Goal: Task Accomplishment & Management: Manage account settings

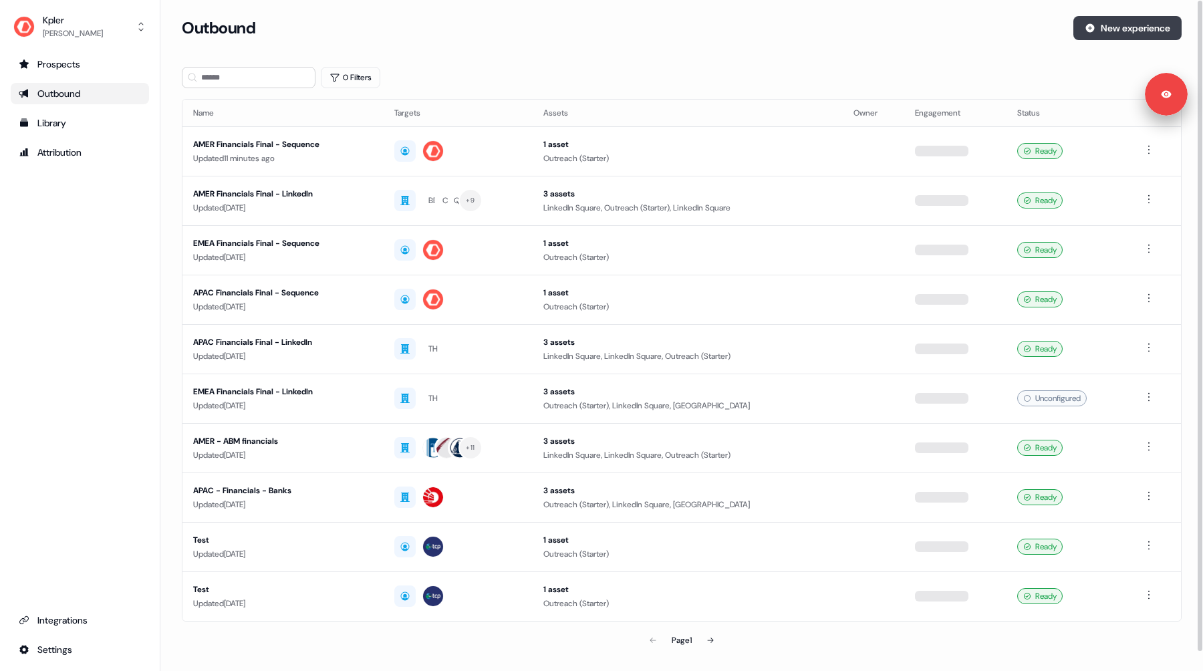
click at [1112, 33] on button "New experience" at bounding box center [1127, 28] width 108 height 24
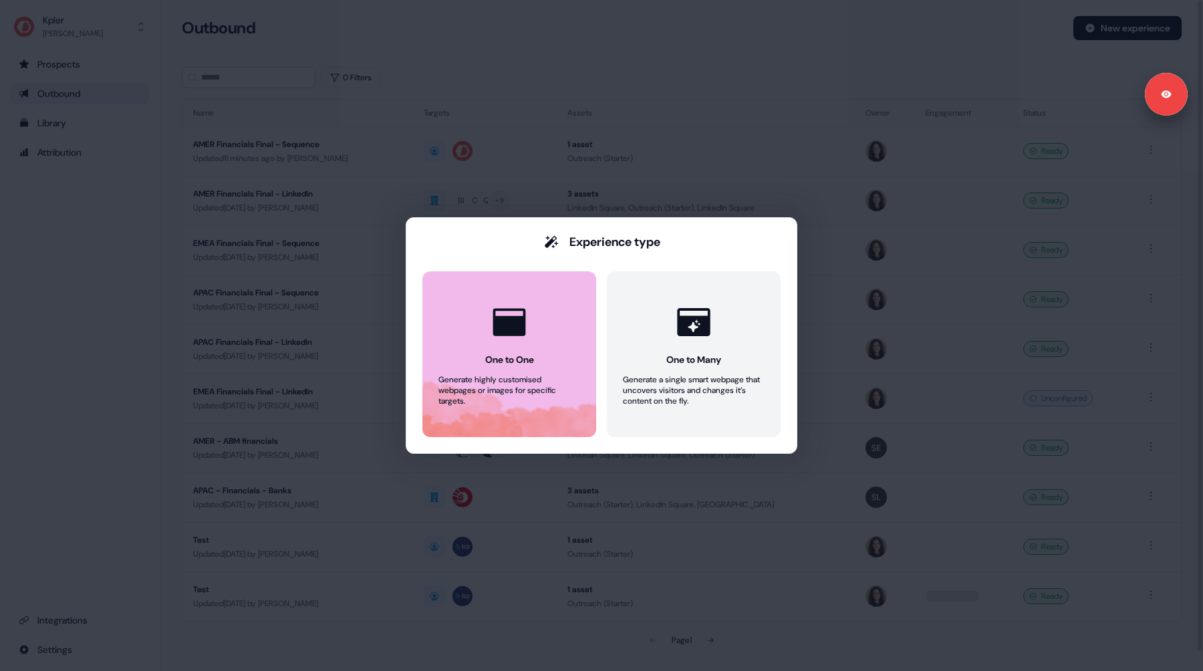
click at [509, 328] on icon at bounding box center [509, 321] width 33 height 27
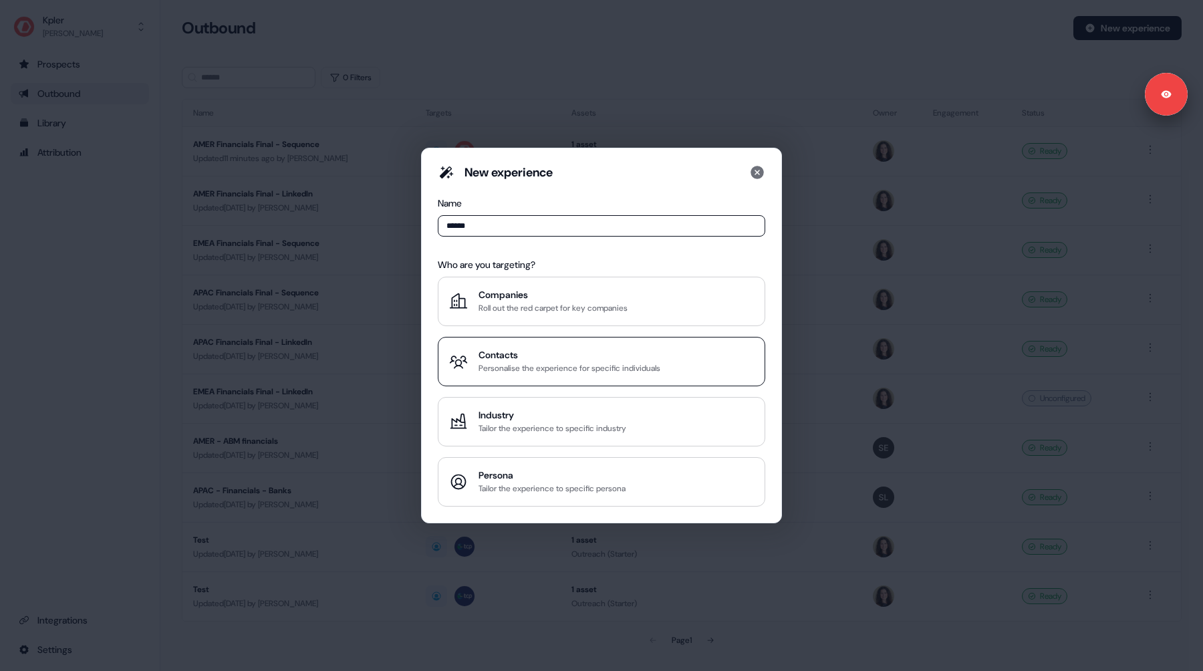
type input "******"
click at [534, 374] on div "Personalise the experience for specific individuals" at bounding box center [570, 368] width 182 height 13
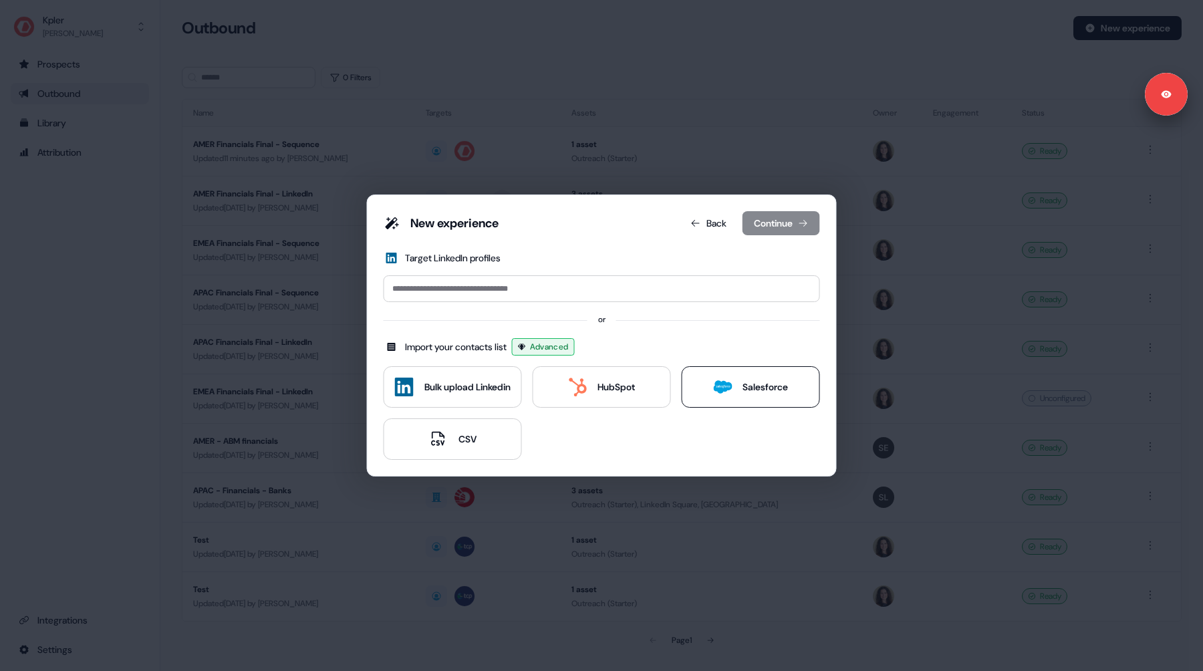
click at [724, 396] on icon at bounding box center [722, 387] width 19 height 19
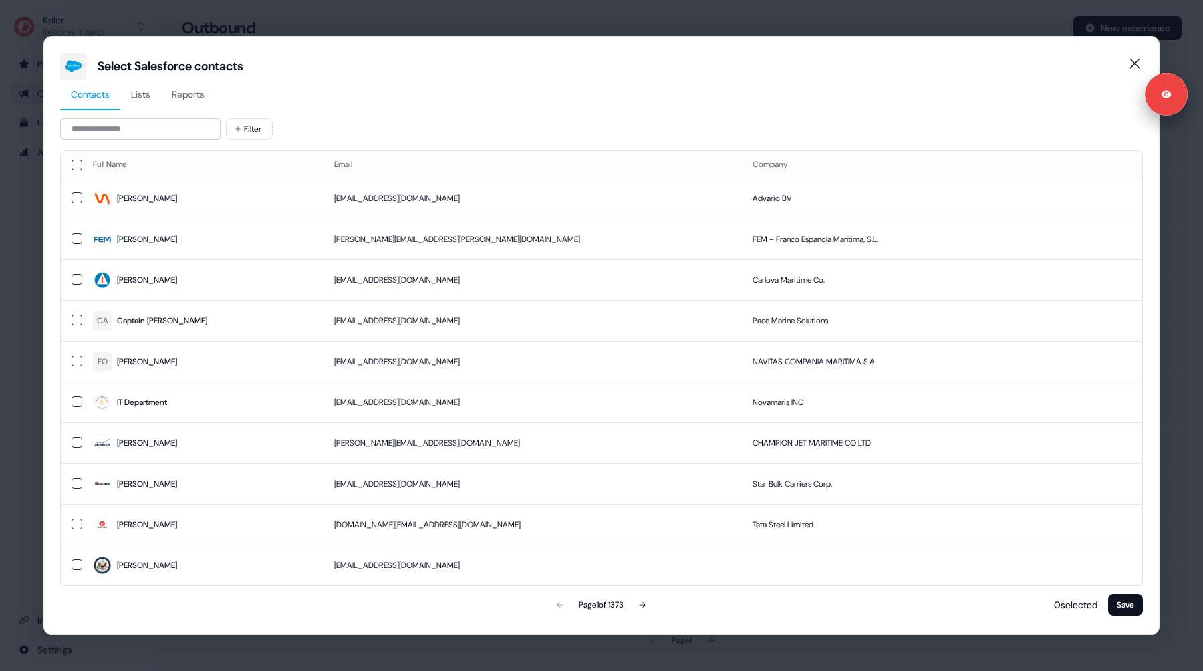
click at [205, 92] on span "Reports" at bounding box center [188, 94] width 33 height 13
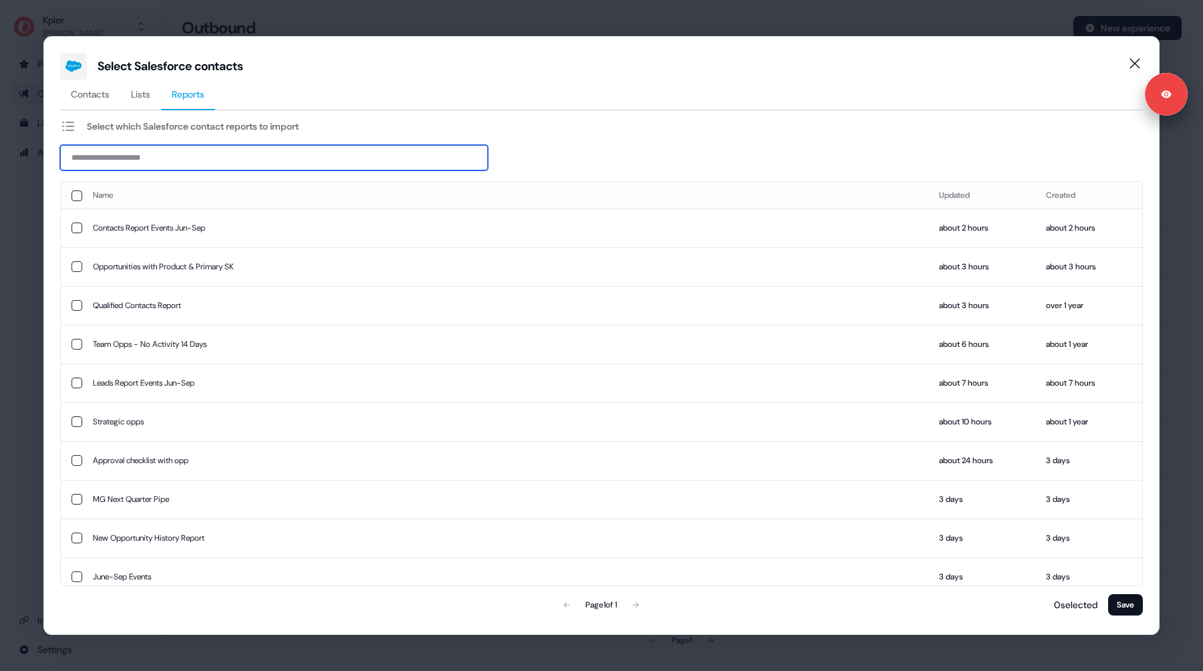
click at [164, 164] on input at bounding box center [274, 157] width 428 height 25
type input "****"
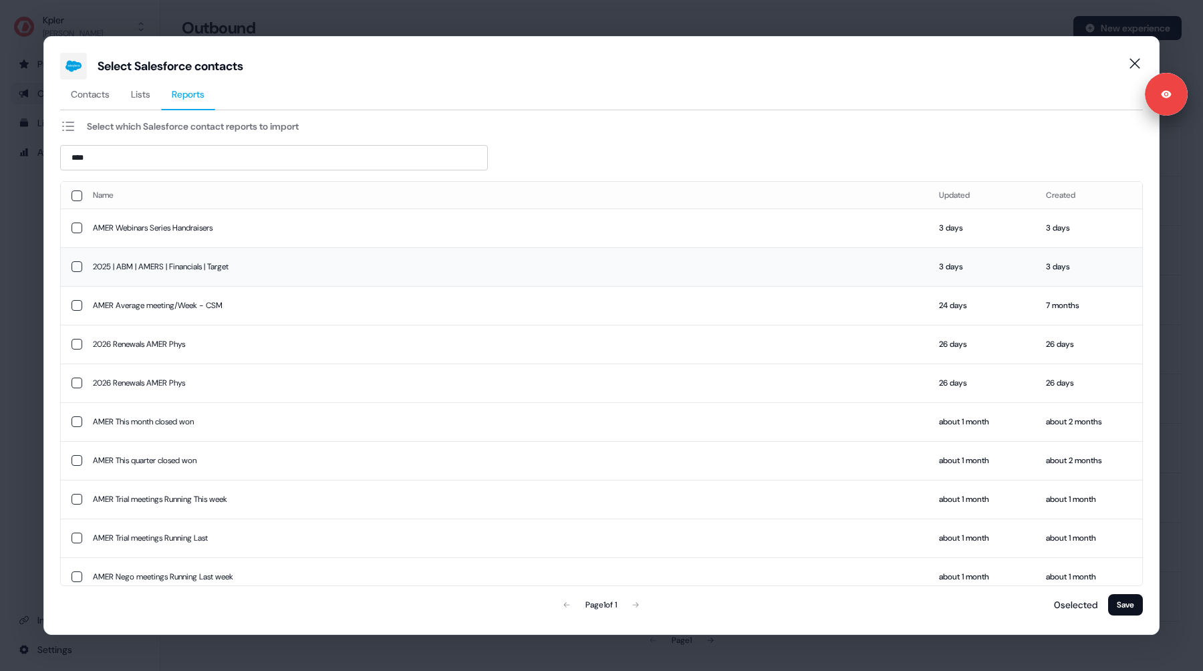
click at [77, 269] on button "button" at bounding box center [77, 266] width 11 height 11
click at [1120, 602] on button "Save" at bounding box center [1125, 604] width 35 height 21
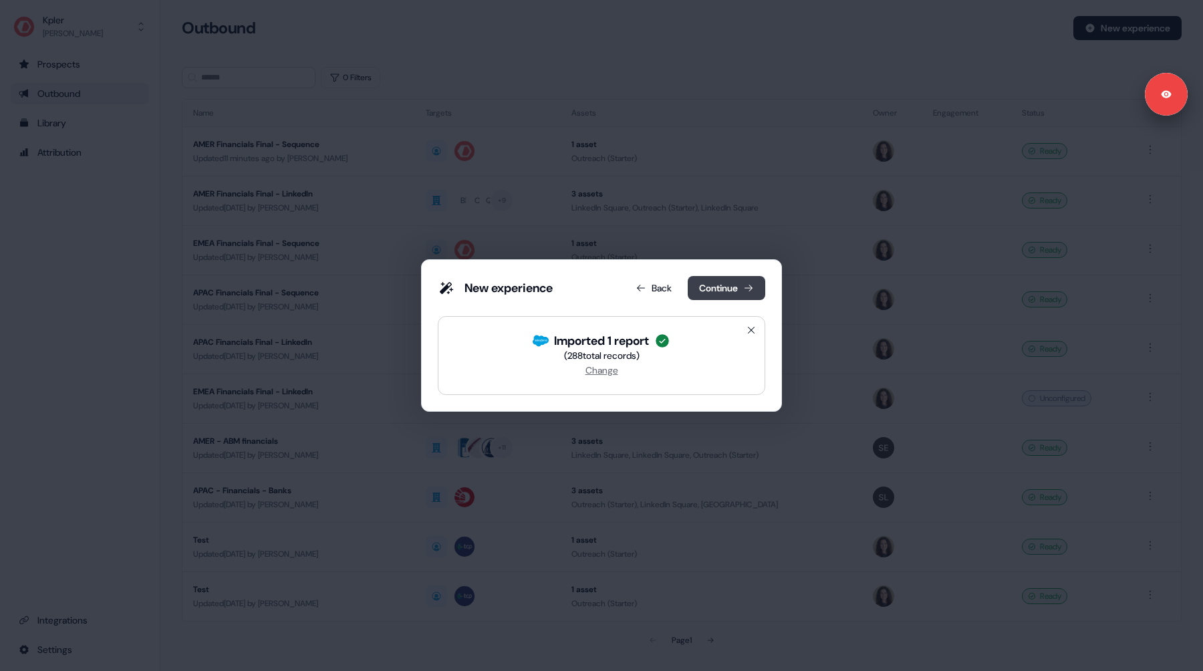
click at [717, 293] on button "Continue" at bounding box center [727, 288] width 78 height 24
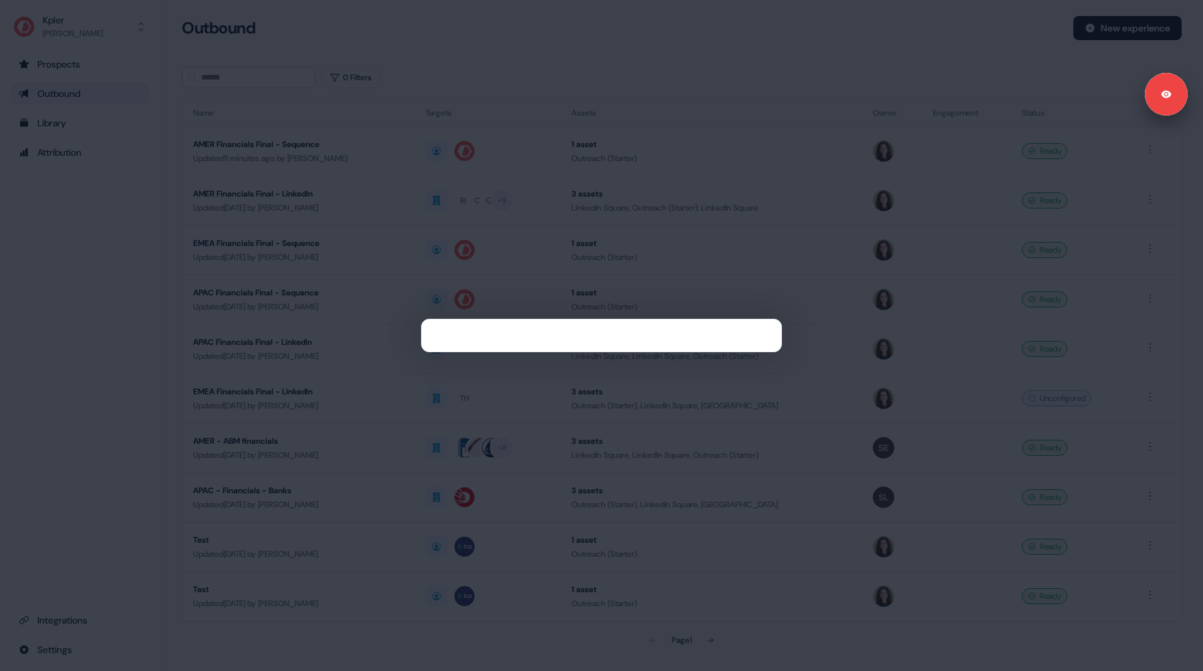
click at [500, 190] on div at bounding box center [601, 335] width 1203 height 671
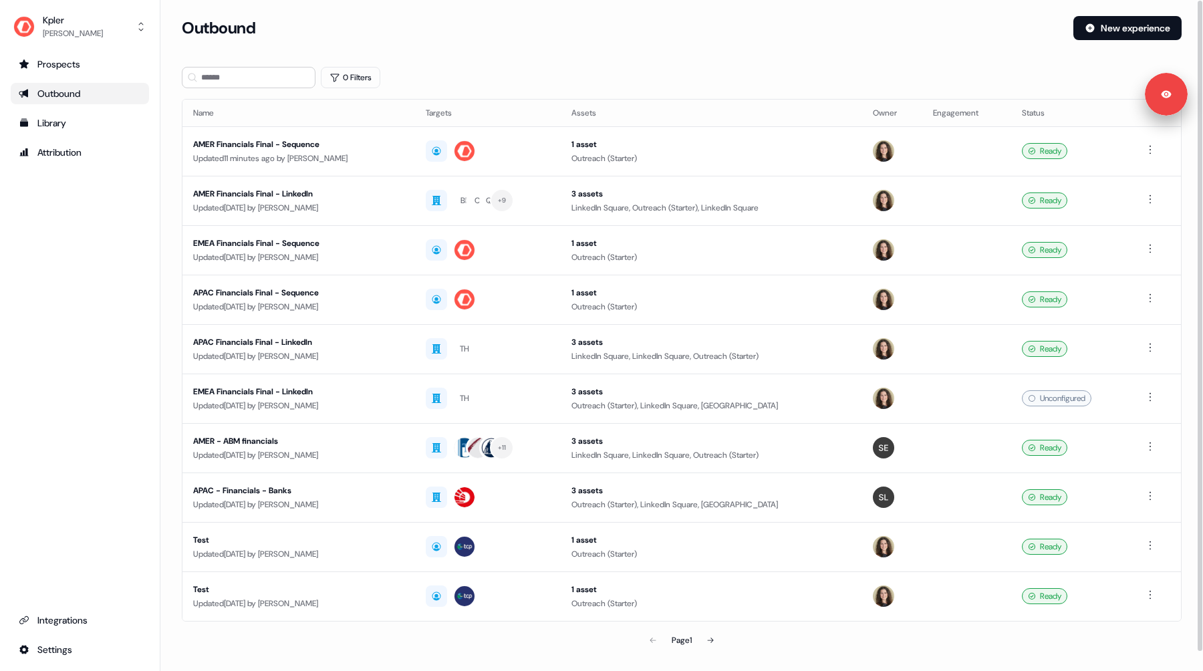
click at [705, 20] on div "Outbound" at bounding box center [622, 28] width 881 height 24
click at [1132, 28] on button "New experience" at bounding box center [1127, 28] width 108 height 24
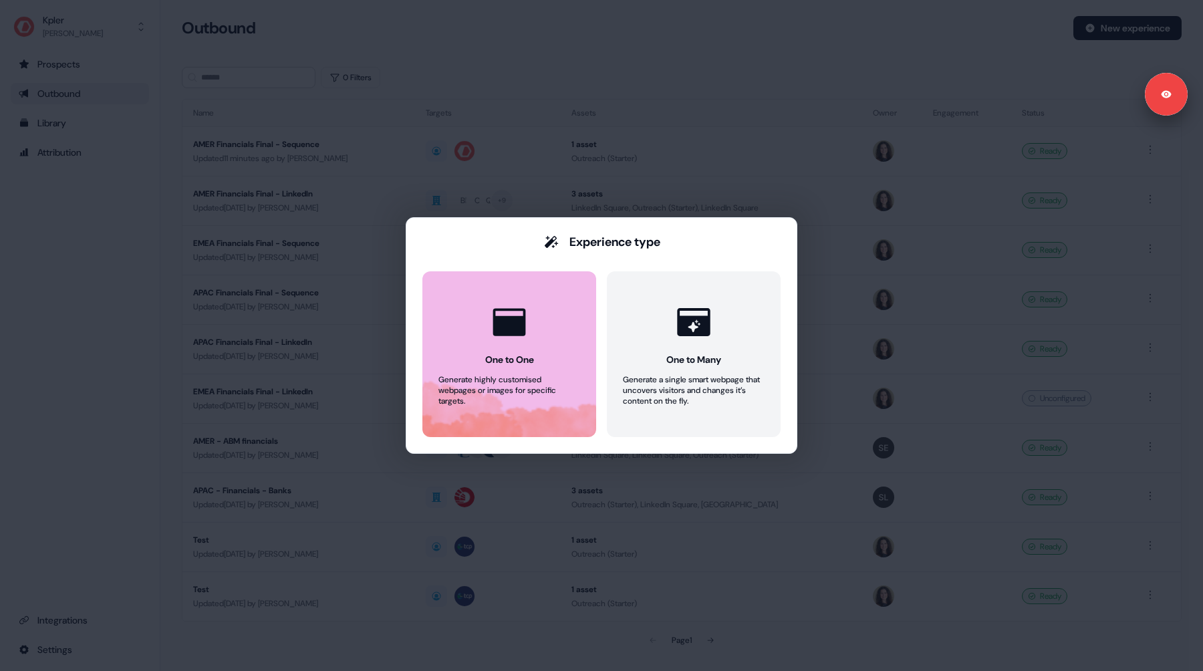
click at [487, 352] on button "One to One Generate highly customised webpages or images for specific targets." at bounding box center [509, 354] width 174 height 166
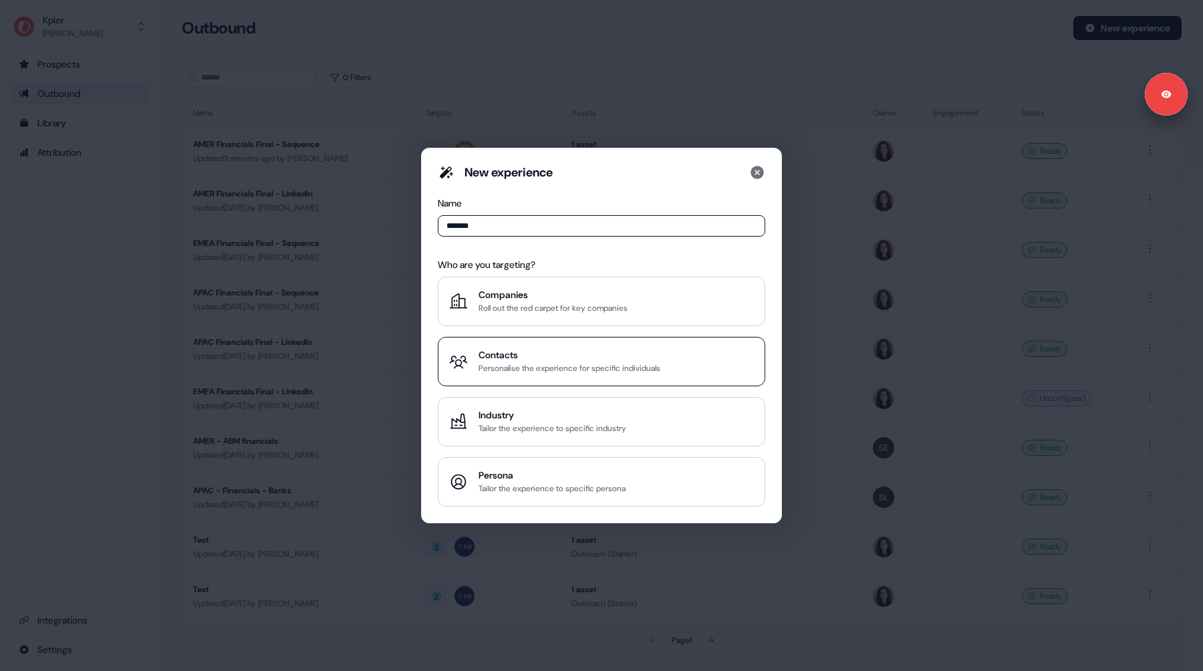
type input "******"
click at [486, 356] on div "Contacts" at bounding box center [570, 354] width 182 height 13
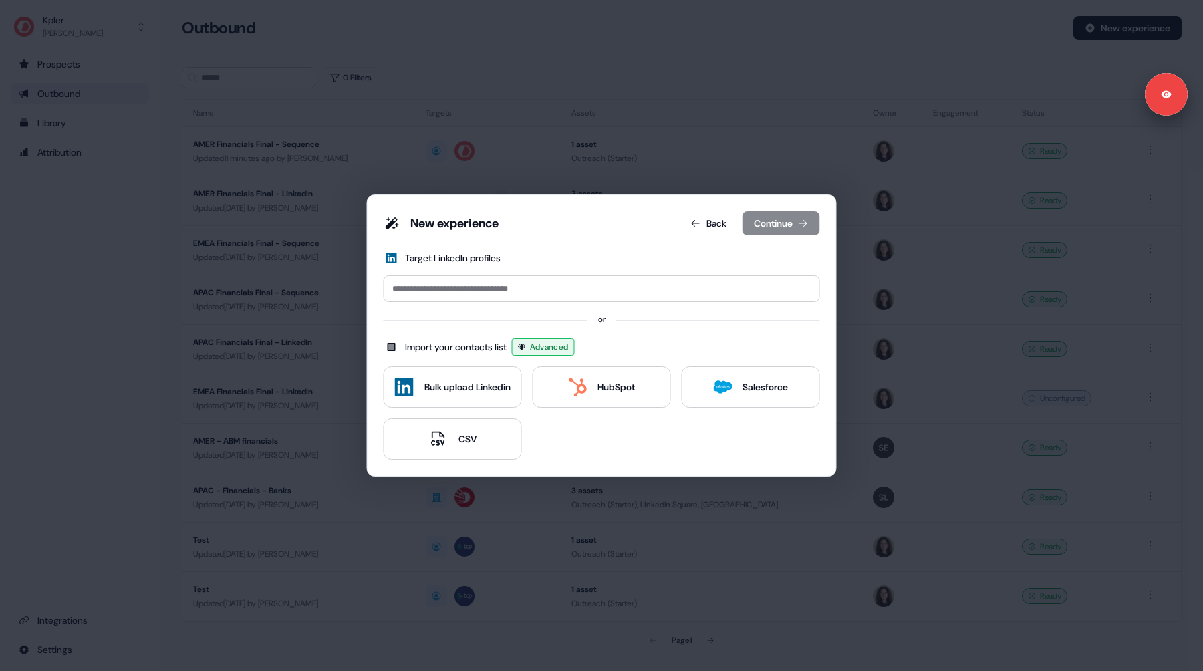
drag, startPoint x: 766, startPoint y: 392, endPoint x: 684, endPoint y: 328, distance: 104.3
click at [684, 328] on div "New experience Back Continue Target LinkedIn profiles or Import your contacts l…" at bounding box center [602, 335] width 436 height 249
click at [711, 219] on button "Back" at bounding box center [708, 223] width 57 height 24
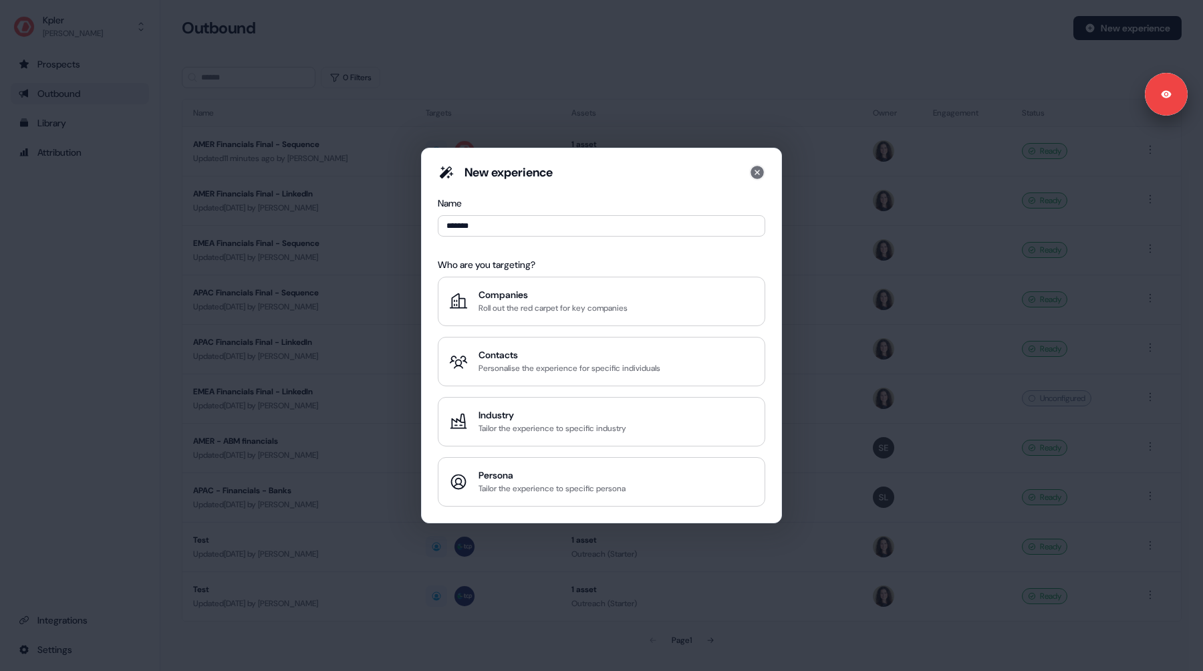
click at [754, 178] on icon at bounding box center [757, 172] width 16 height 16
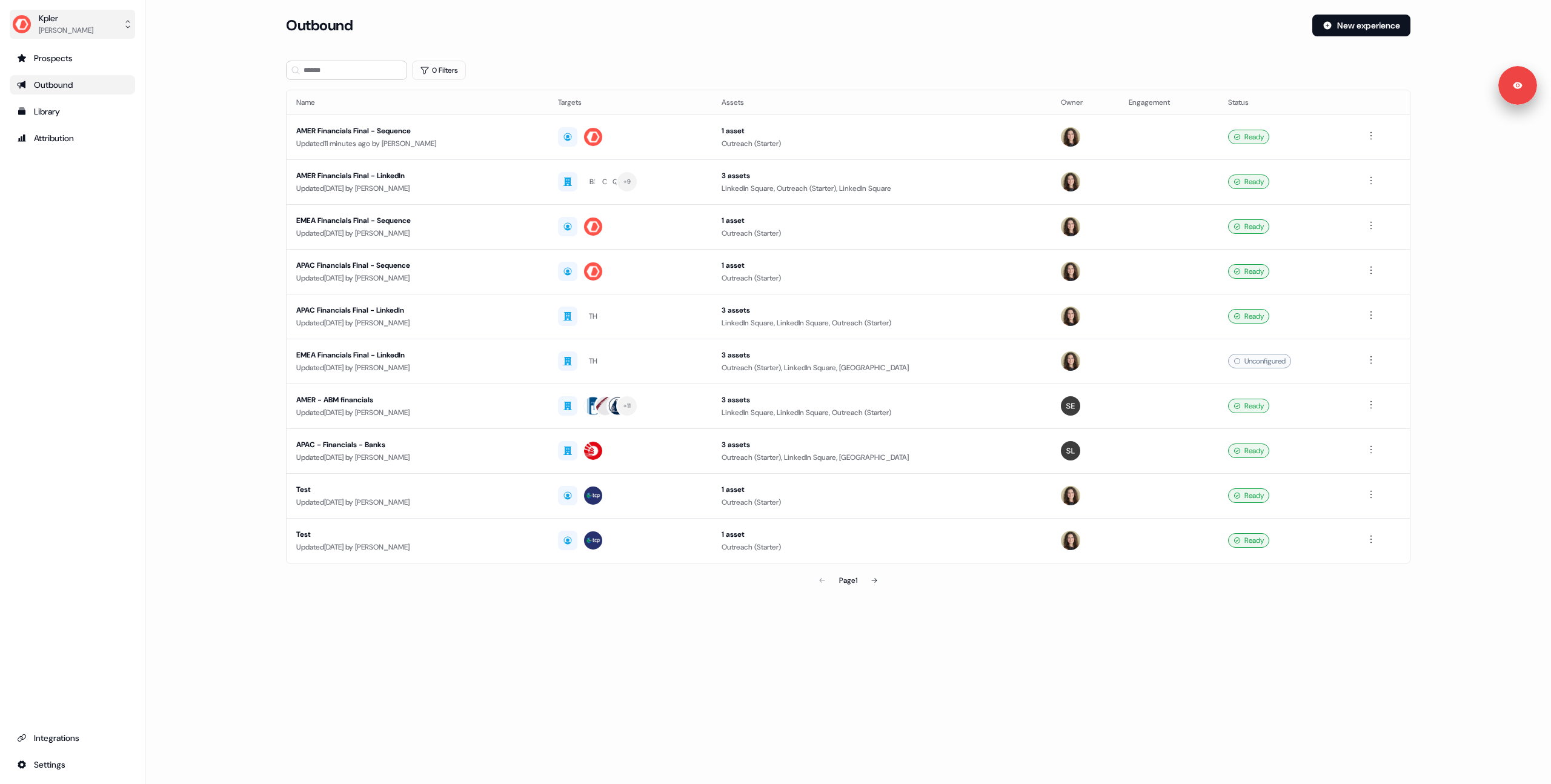
click at [57, 28] on div "[PERSON_NAME]" at bounding box center [66, 30] width 54 height 12
drag, startPoint x: 59, startPoint y: 92, endPoint x: 45, endPoint y: 93, distance: 14.0
click at [59, 92] on div "Logout" at bounding box center [72, 101] width 115 height 22
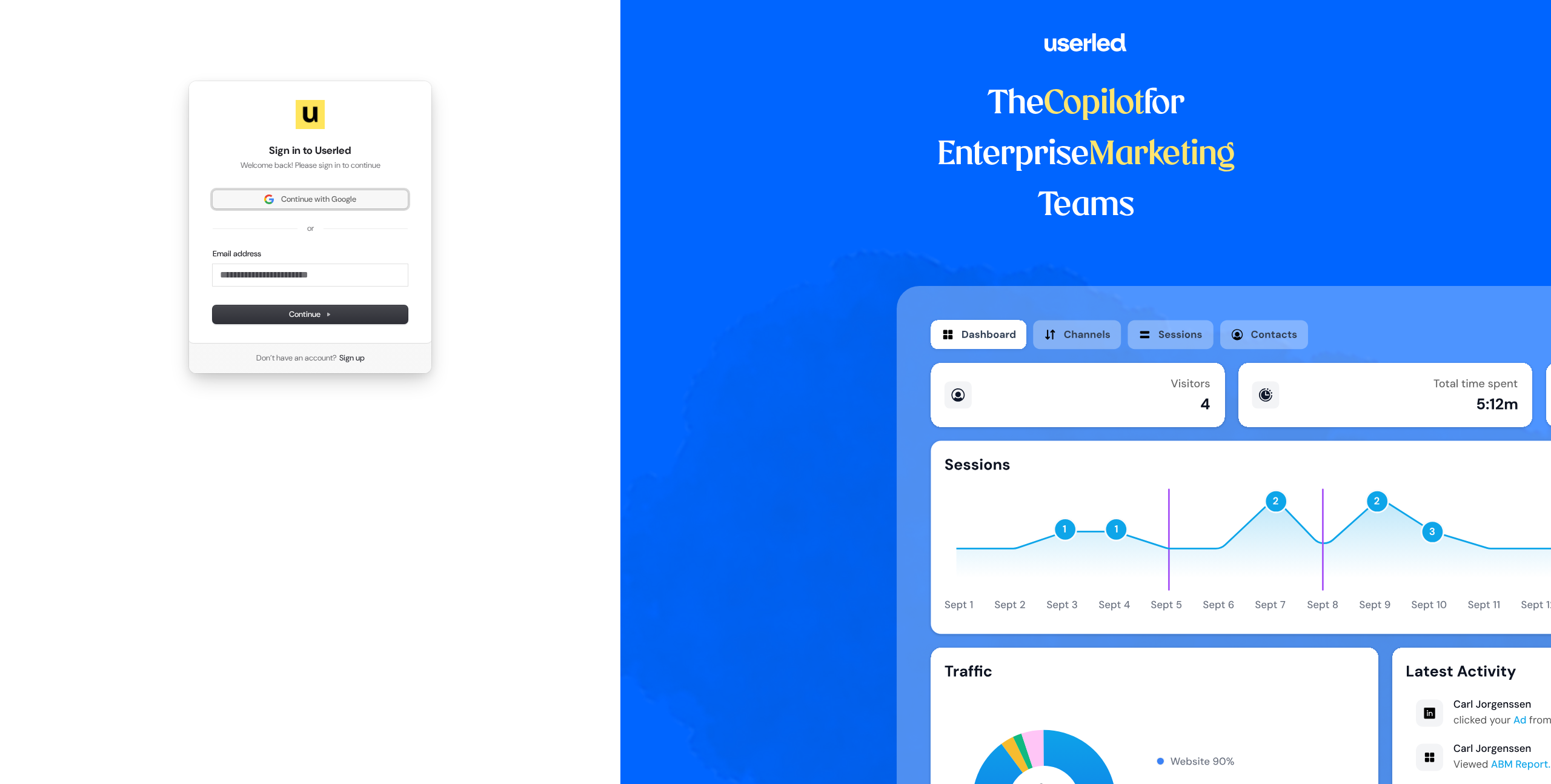
click at [299, 204] on span "Continue with Google" at bounding box center [318, 199] width 75 height 11
